Goal: Information Seeking & Learning: Learn about a topic

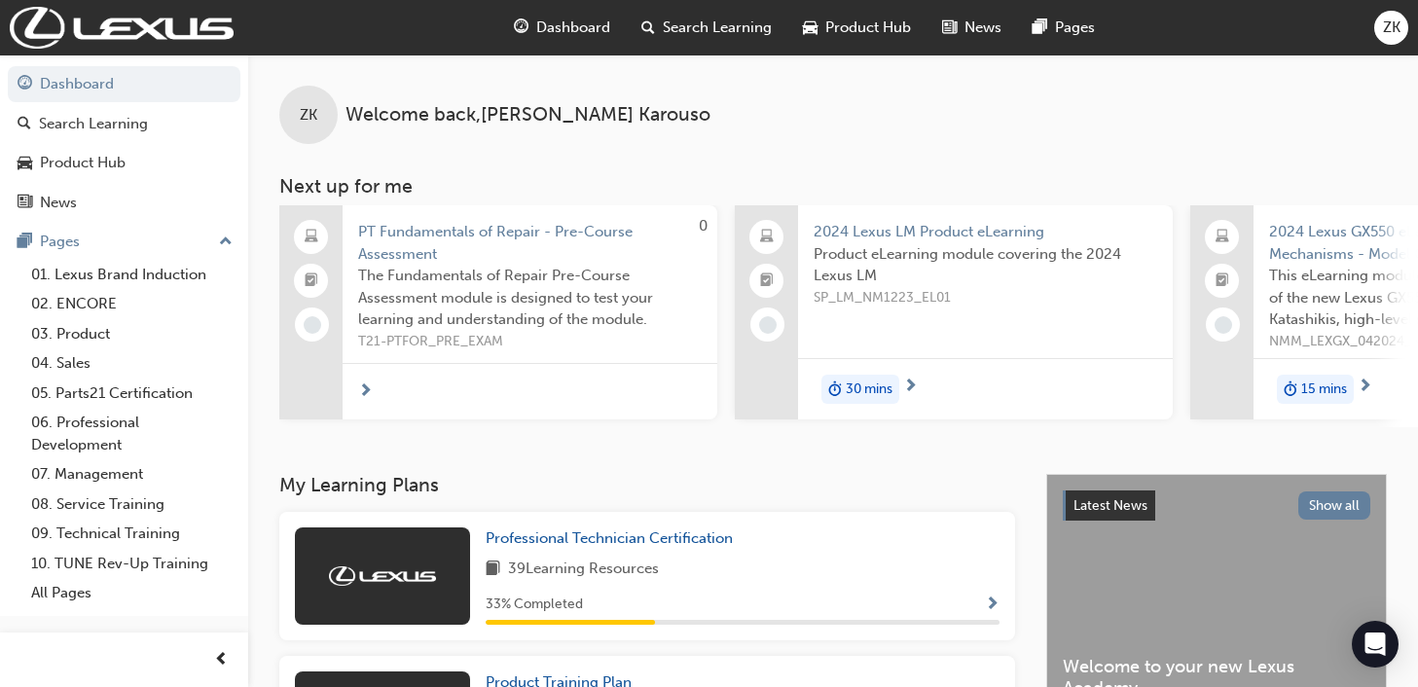
click at [684, 28] on span "Search Learning" at bounding box center [717, 28] width 109 height 22
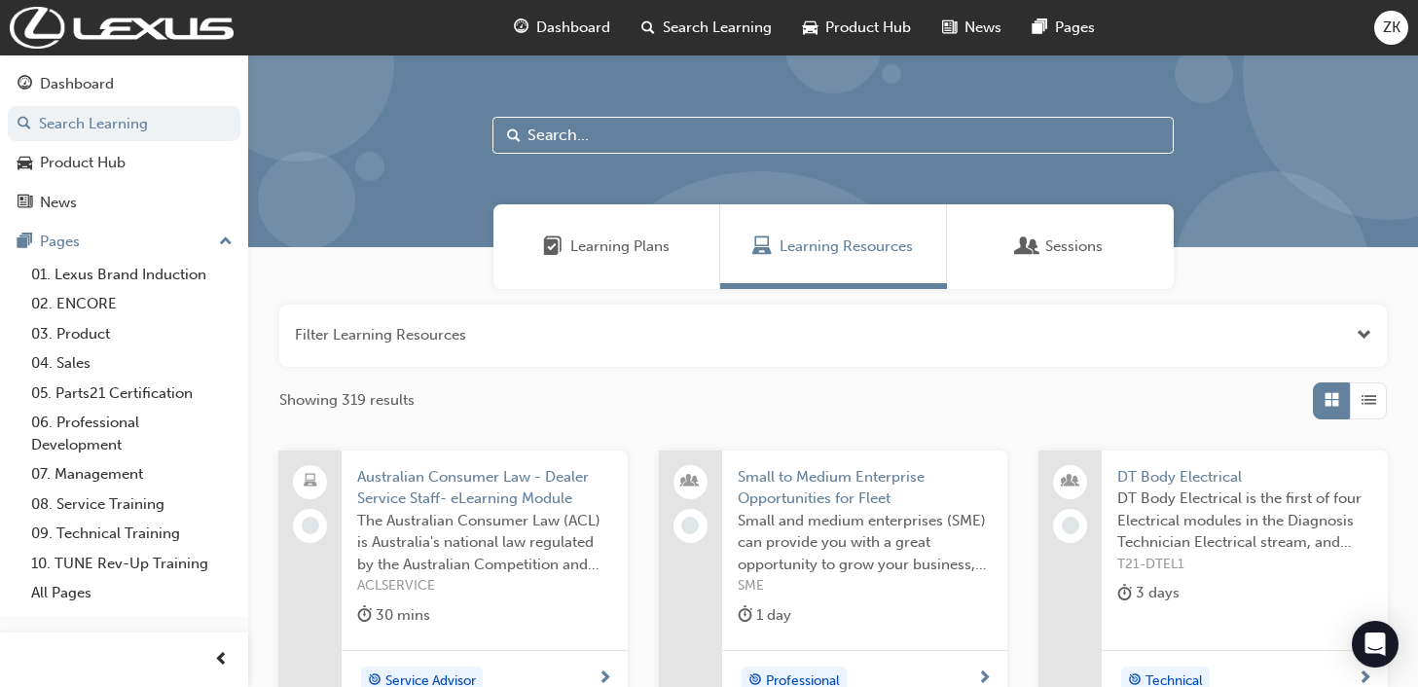
click at [590, 130] on input "text" at bounding box center [832, 135] width 681 height 37
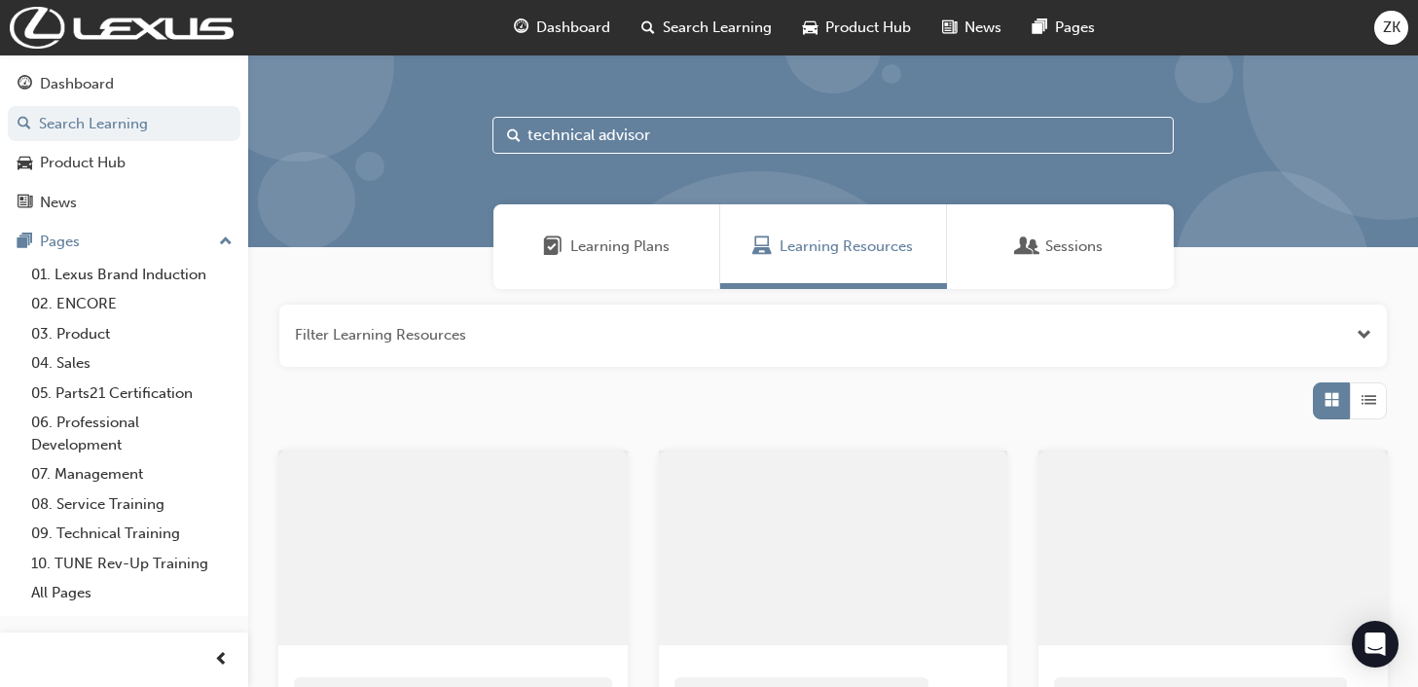
type input "technical advisor"
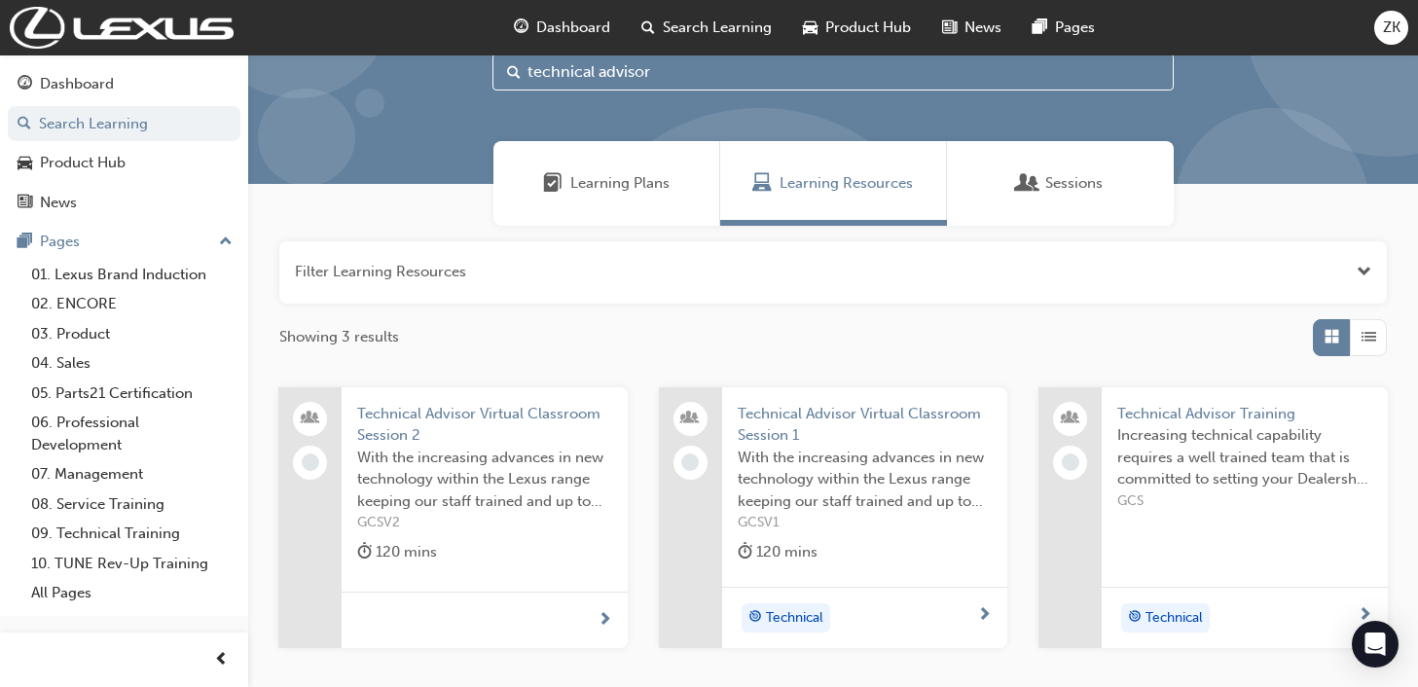
scroll to position [97, 0]
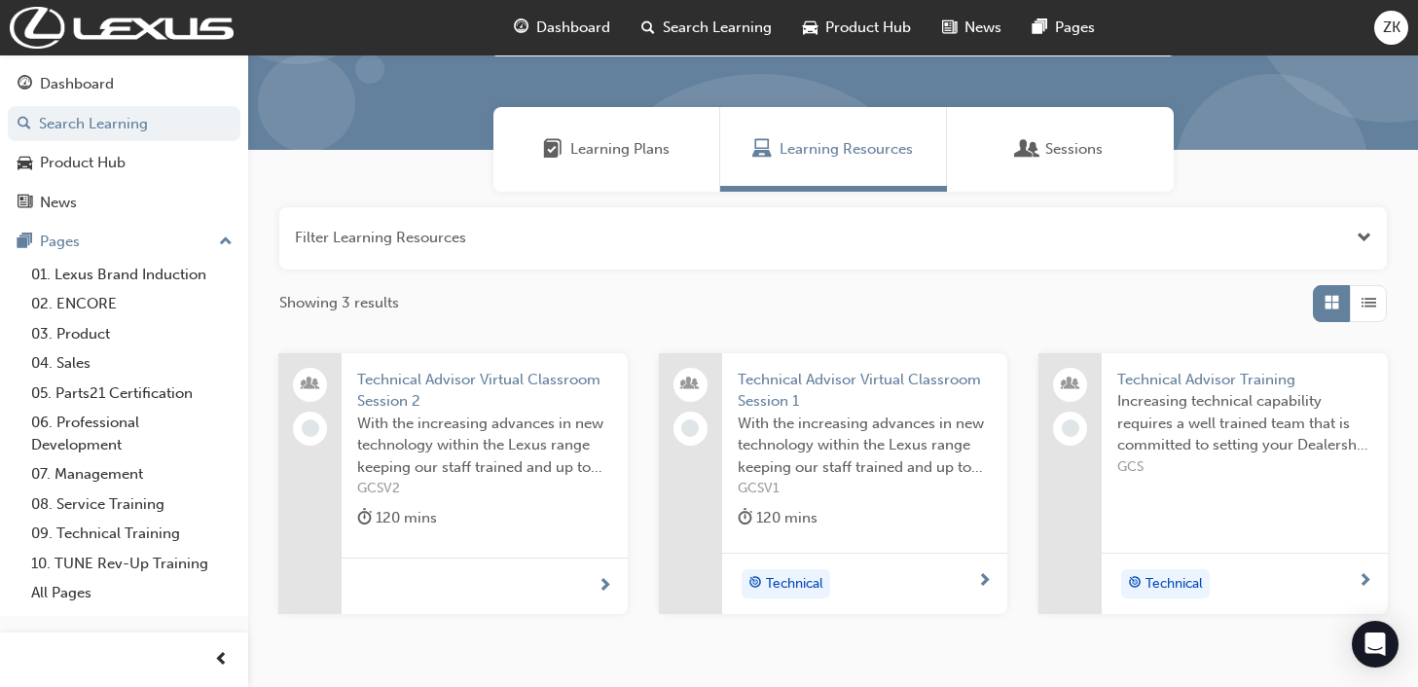
click at [1240, 378] on span "Technical Advisor Training" at bounding box center [1244, 380] width 255 height 22
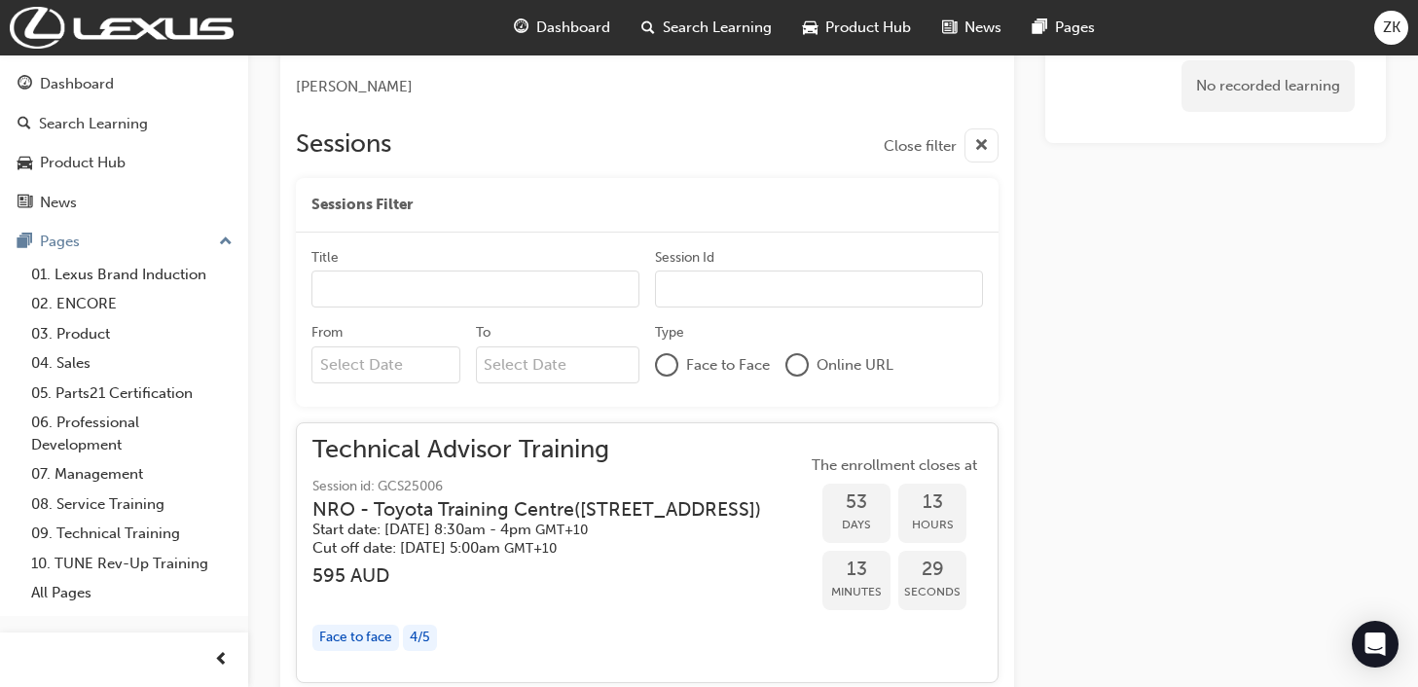
scroll to position [1217, 0]
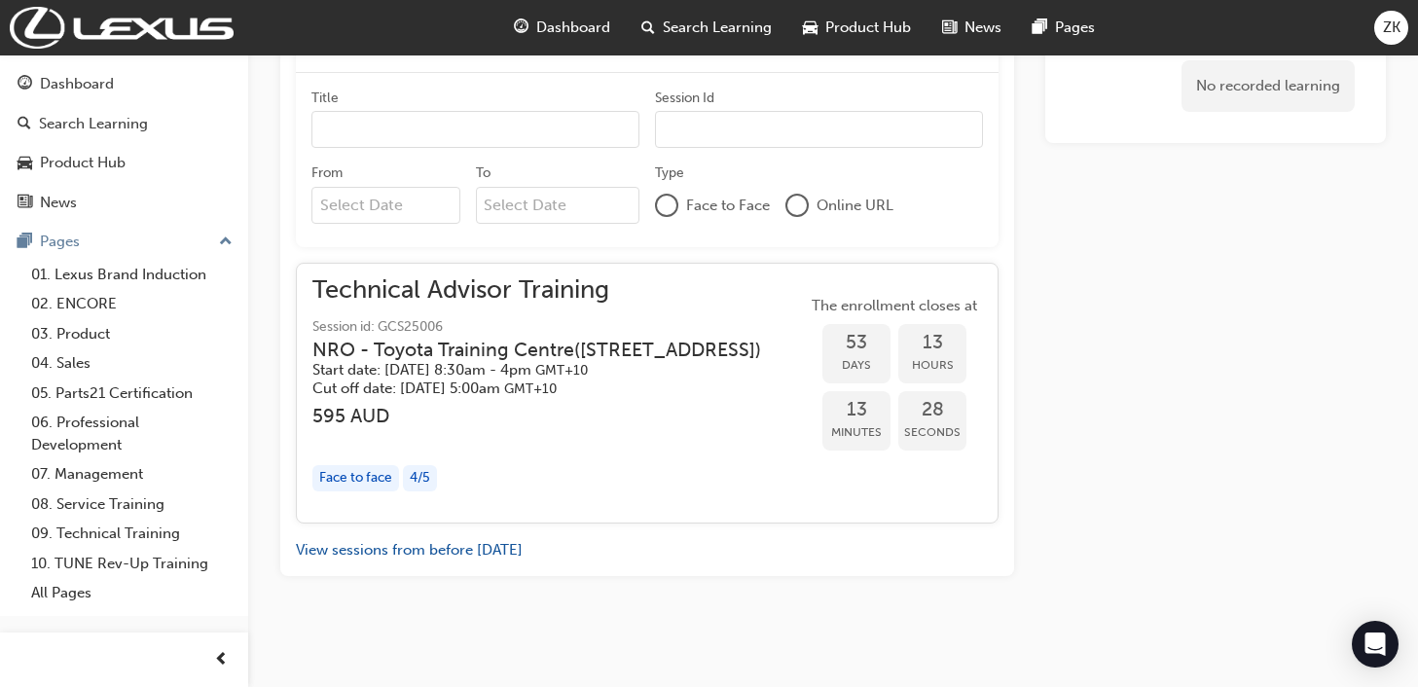
click at [519, 339] on h3 "NRO - [GEOGRAPHIC_DATA] ( [STREET_ADDRESS] )" at bounding box center [536, 350] width 449 height 22
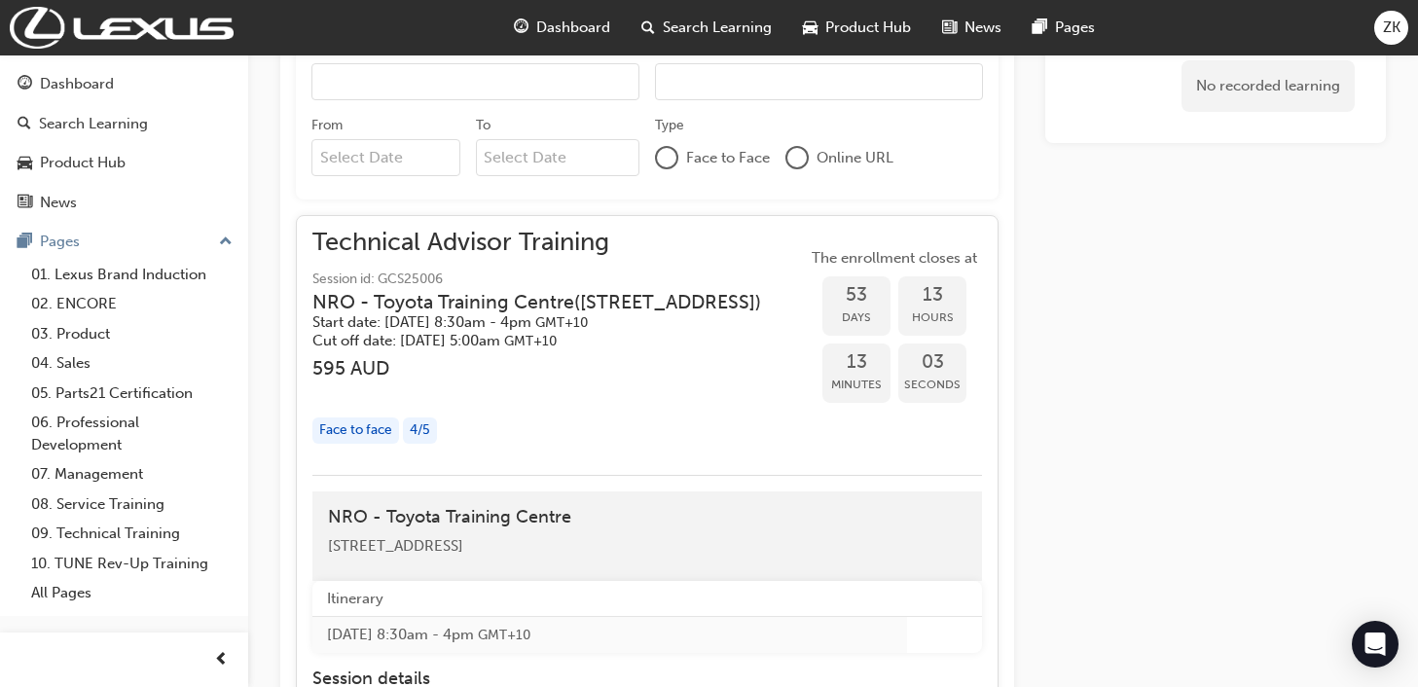
scroll to position [1363, 0]
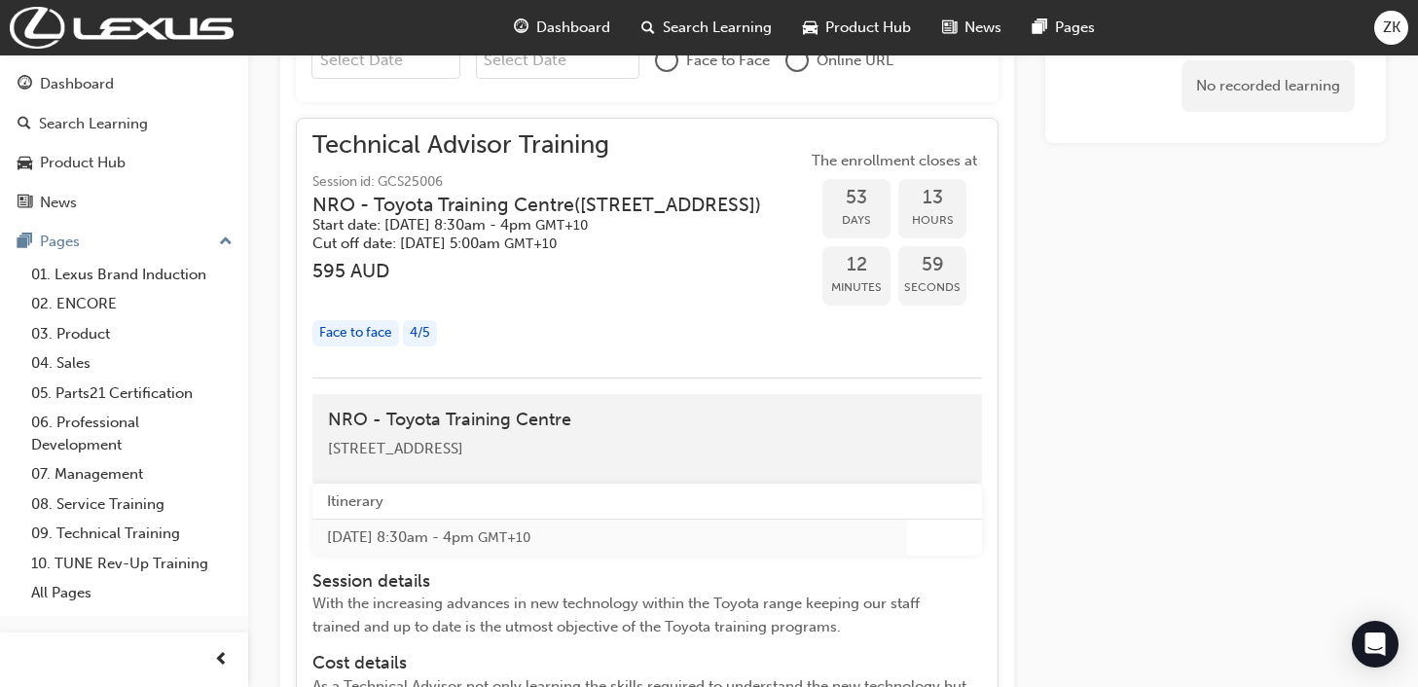
click at [413, 328] on div "4 / 5" at bounding box center [420, 333] width 34 height 26
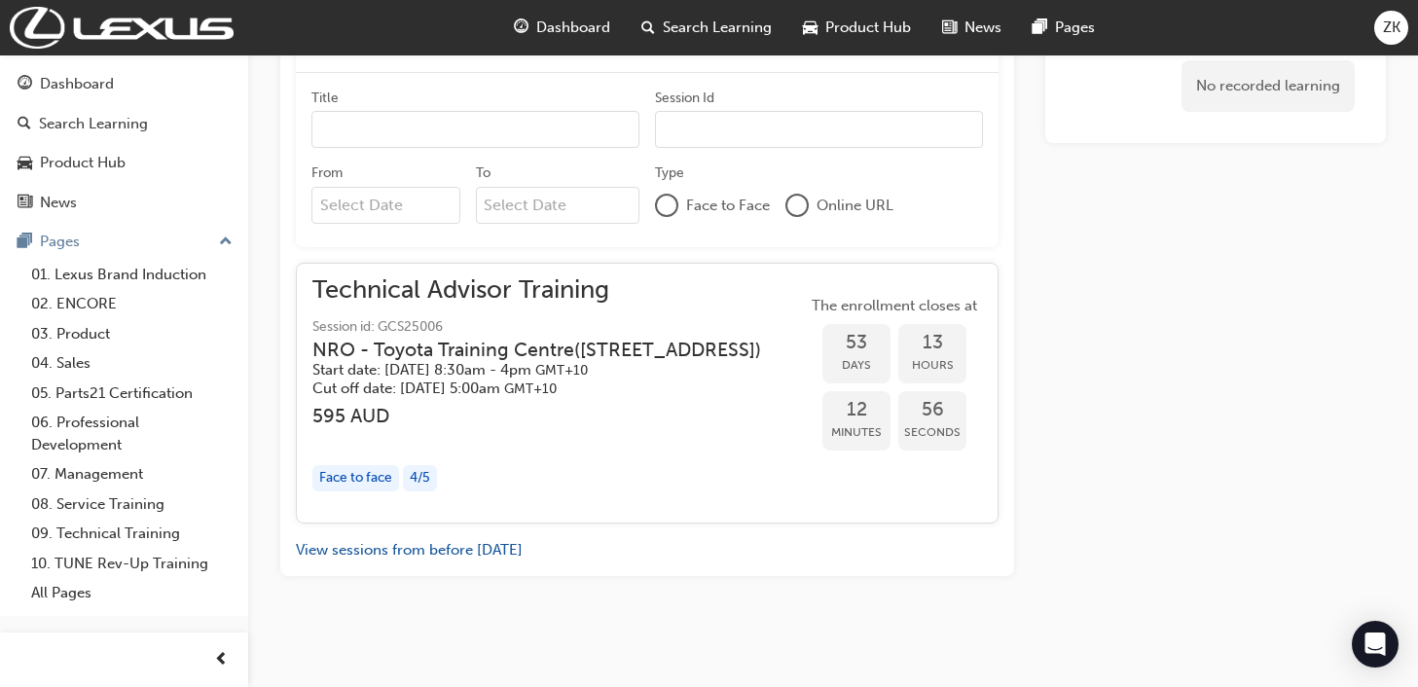
click at [378, 477] on div "Face to face" at bounding box center [355, 478] width 87 height 26
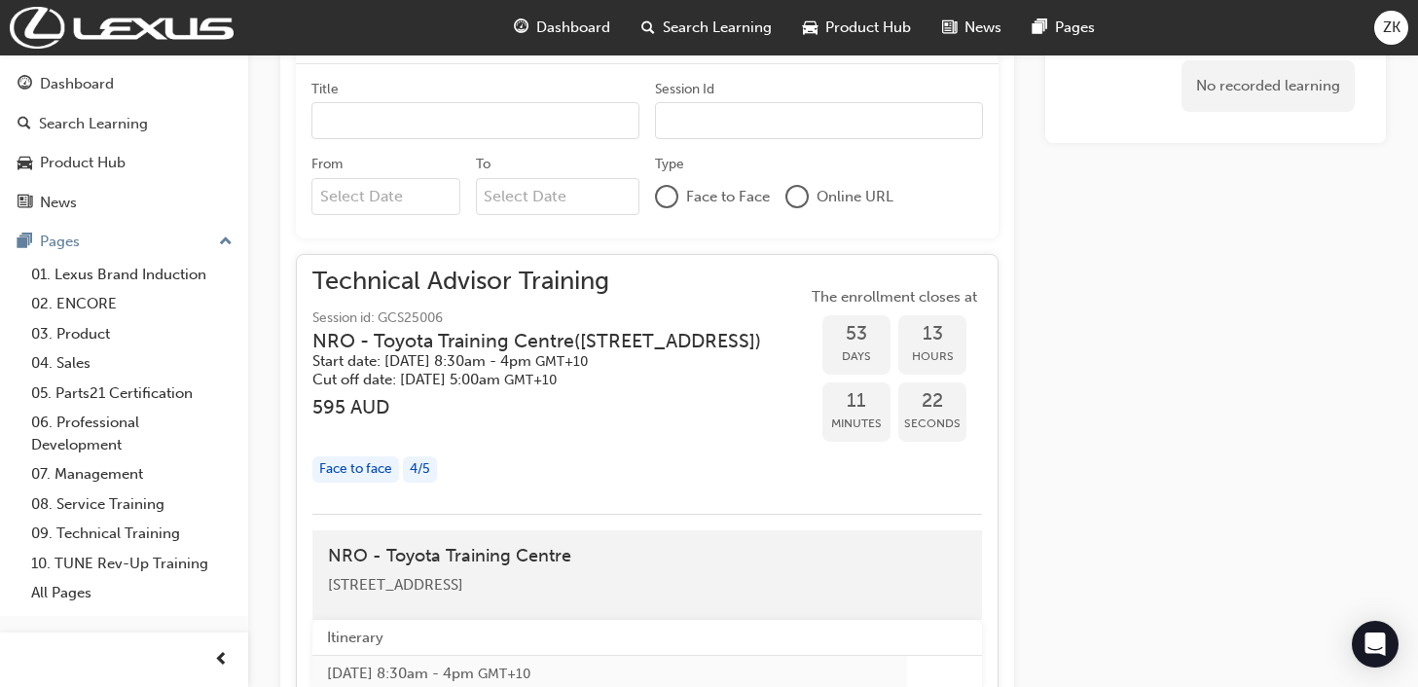
scroll to position [1257, 0]
